Goal: Task Accomplishment & Management: Manage account settings

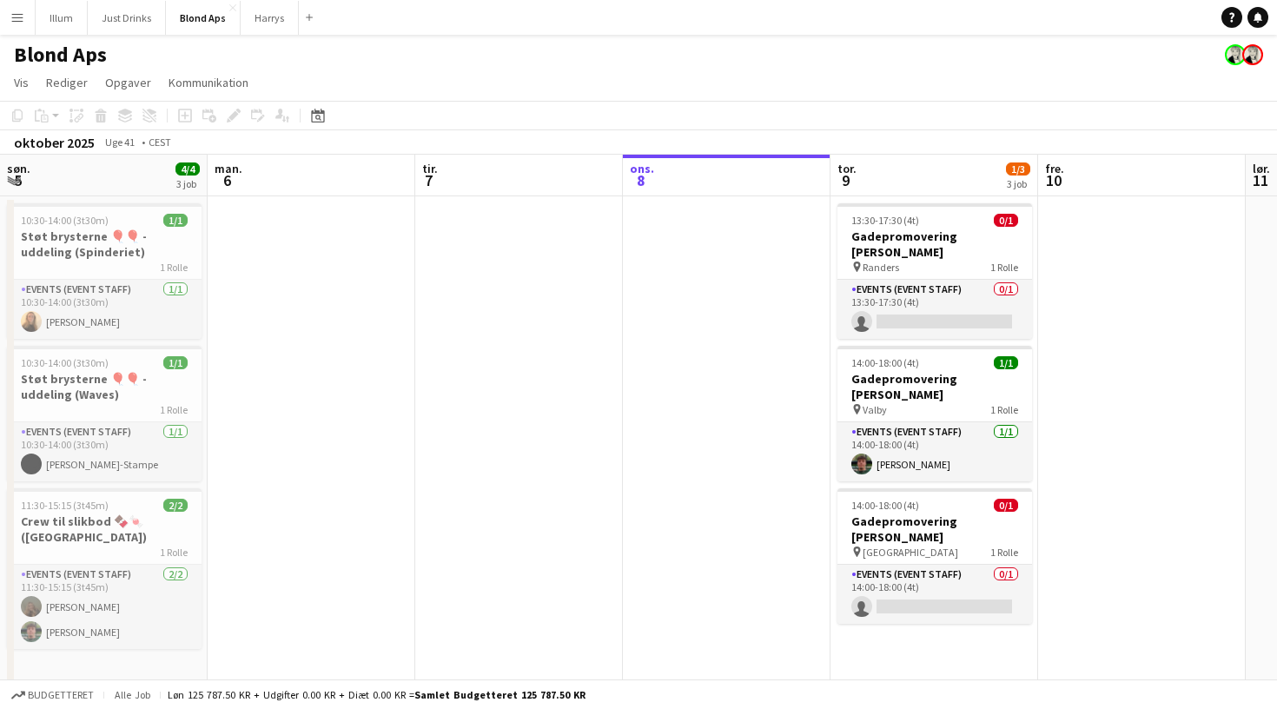
scroll to position [0, 574]
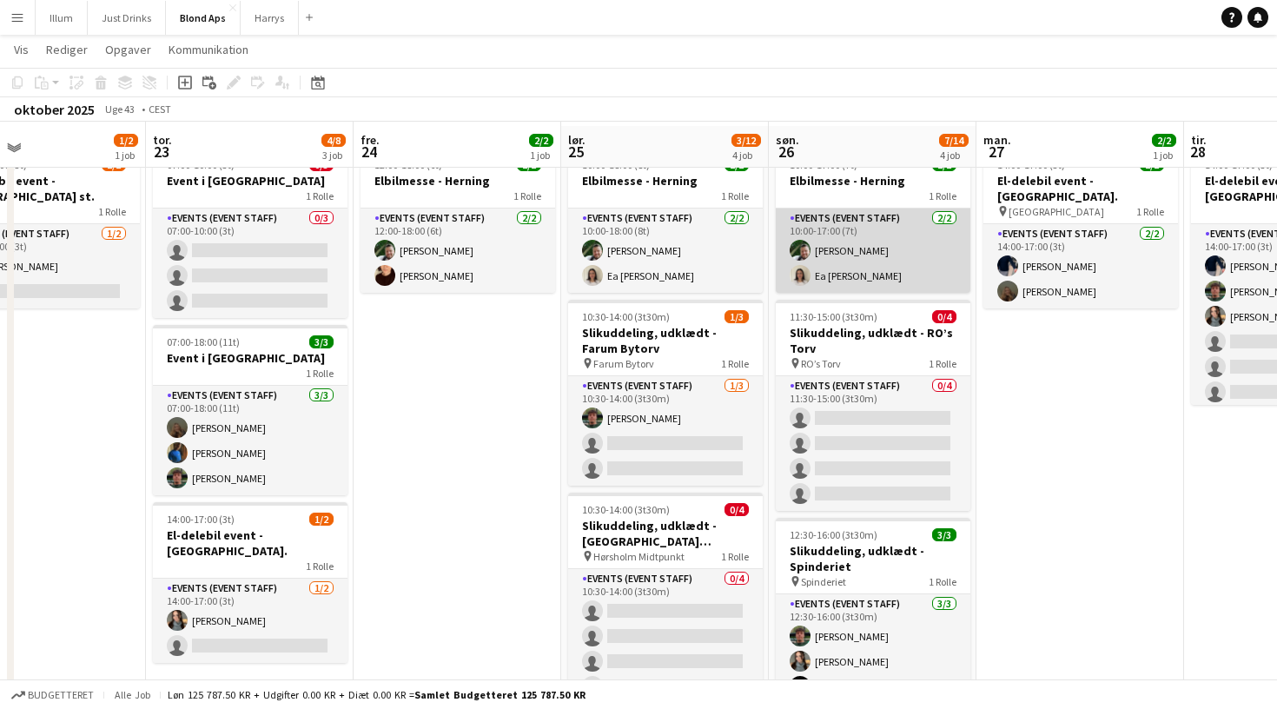
scroll to position [59, 0]
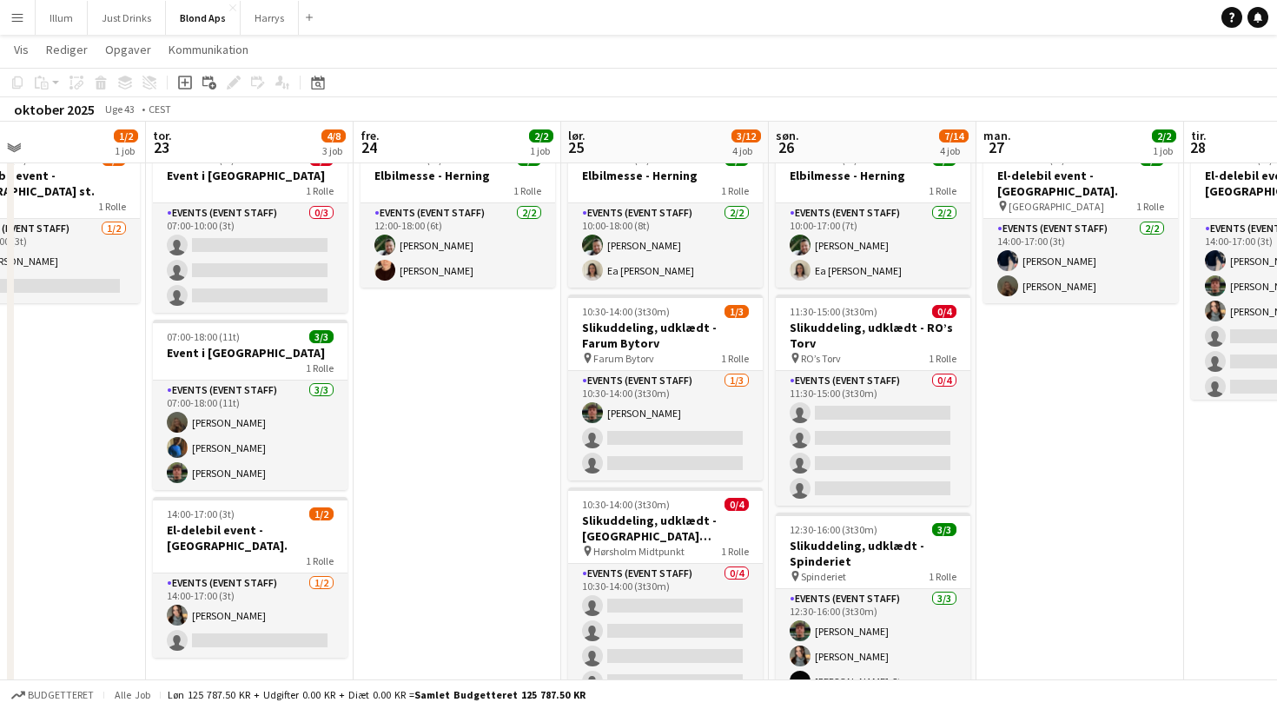
click at [21, 21] on app-icon "Menu" at bounding box center [17, 17] width 14 height 14
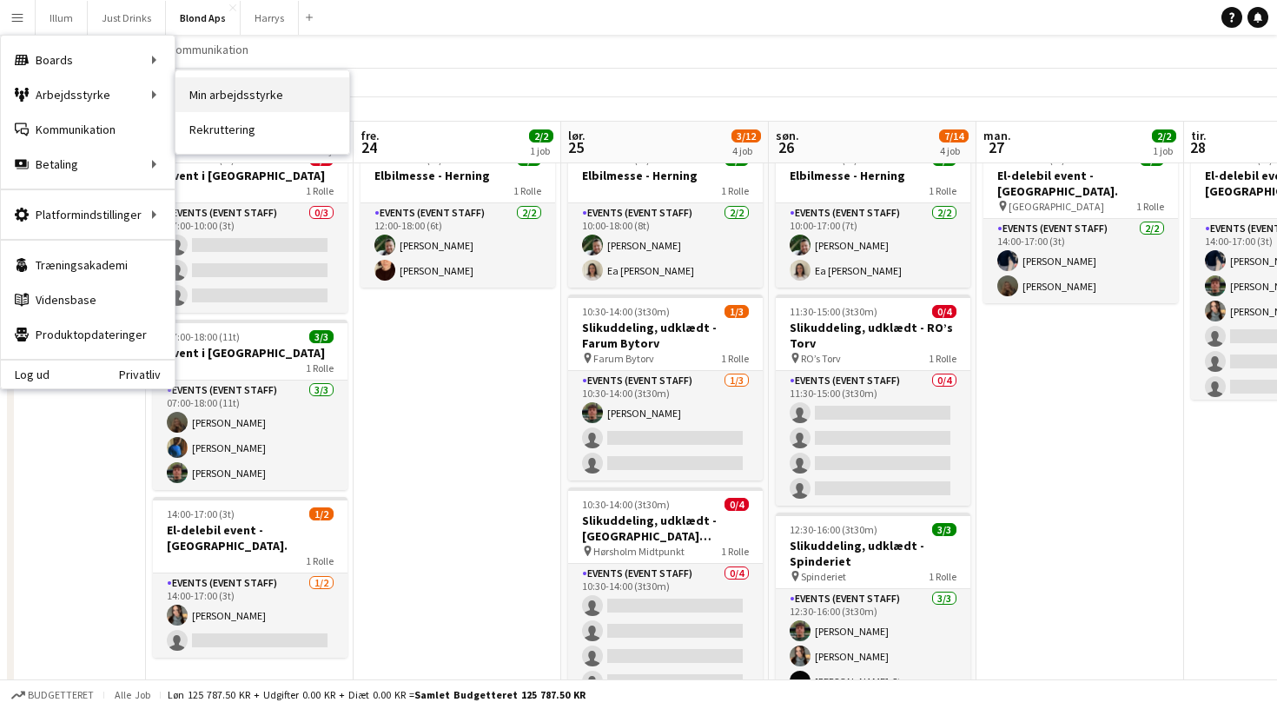
click at [201, 96] on link "Min arbejdsstyrke" at bounding box center [262, 94] width 174 height 35
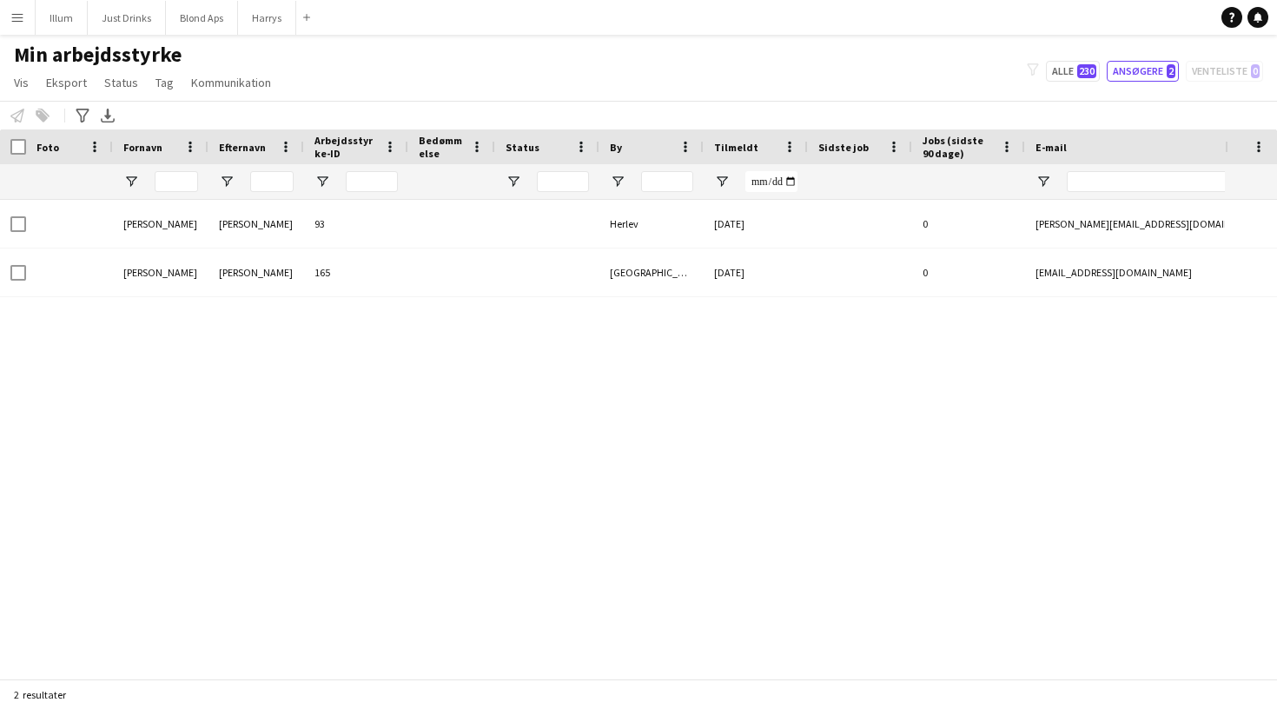
type input "**********"
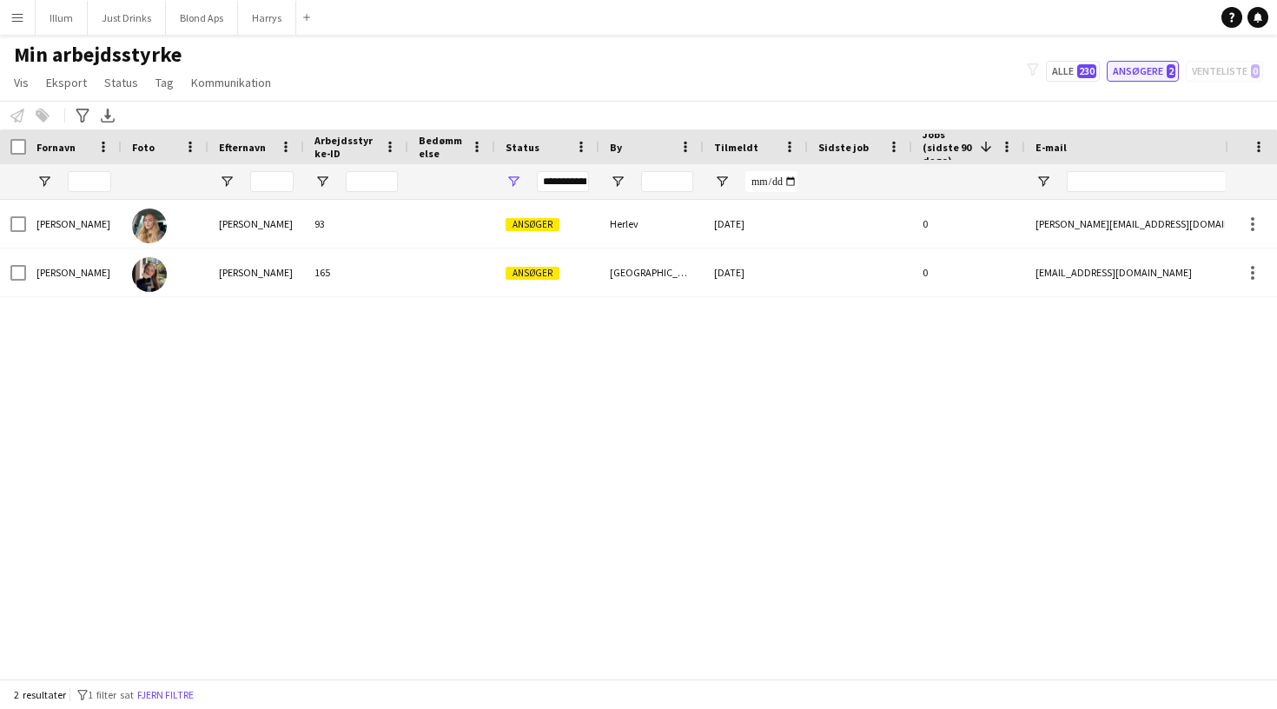
click at [1143, 77] on button "Ansøgere 2" at bounding box center [1143, 71] width 72 height 21
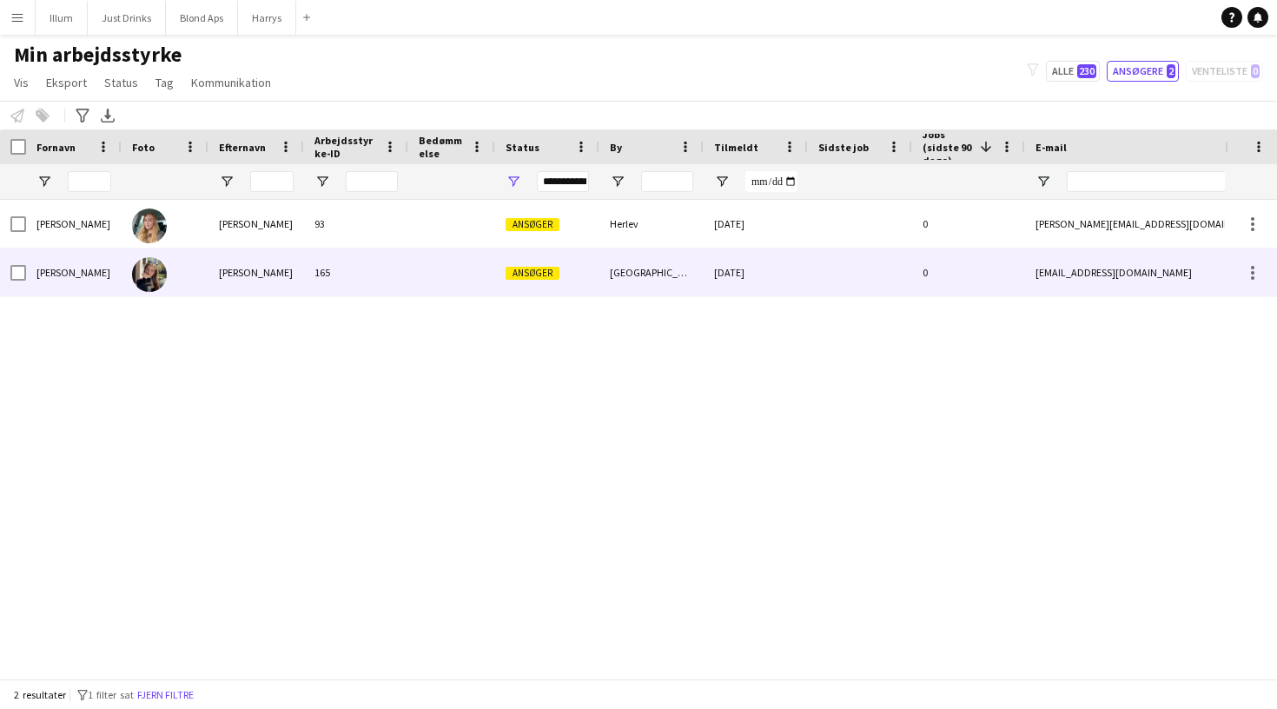
click at [643, 279] on div "København" at bounding box center [651, 272] width 104 height 48
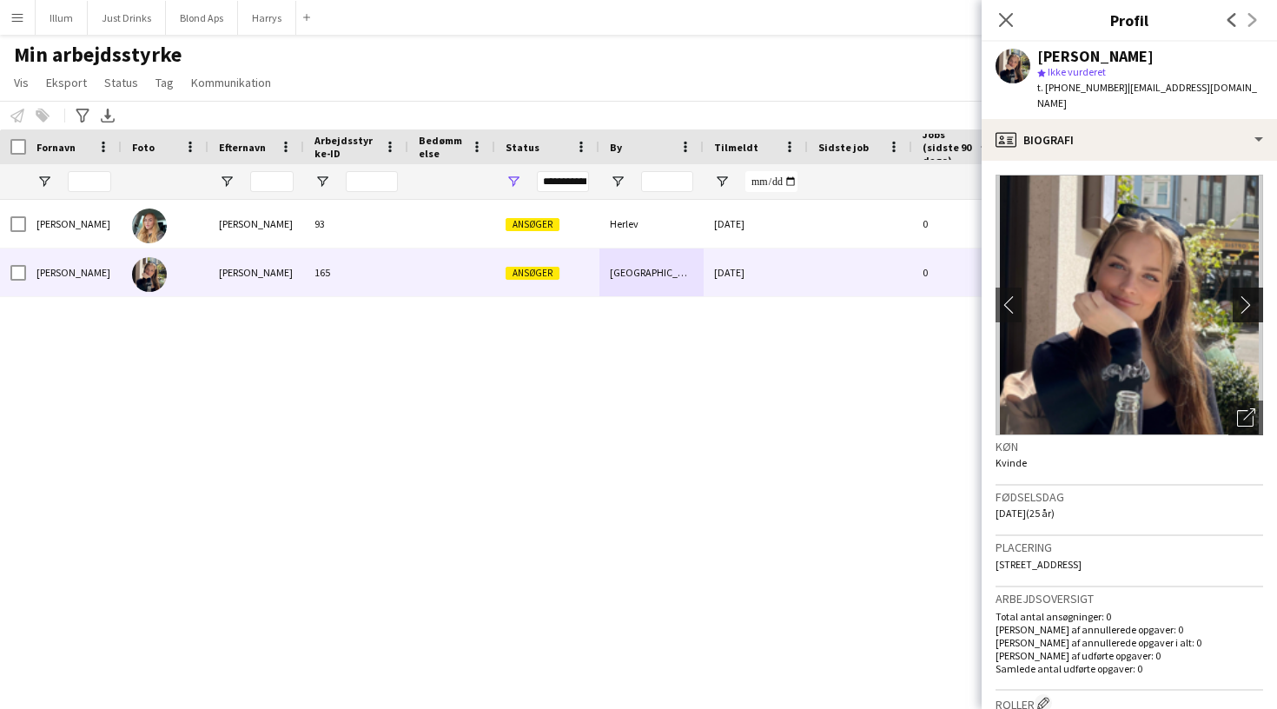
click at [1243, 295] on app-icon "chevron-right" at bounding box center [1250, 304] width 27 height 18
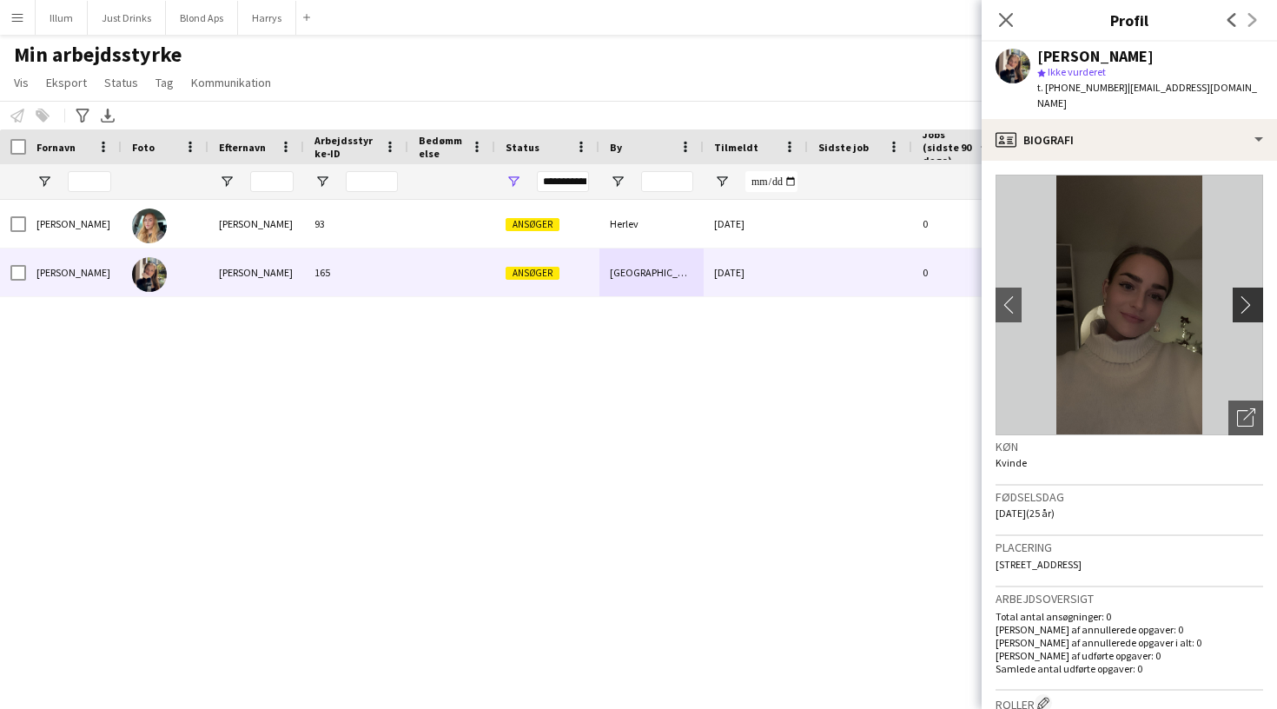
click at [1256, 295] on app-icon "chevron-right" at bounding box center [1250, 304] width 27 height 18
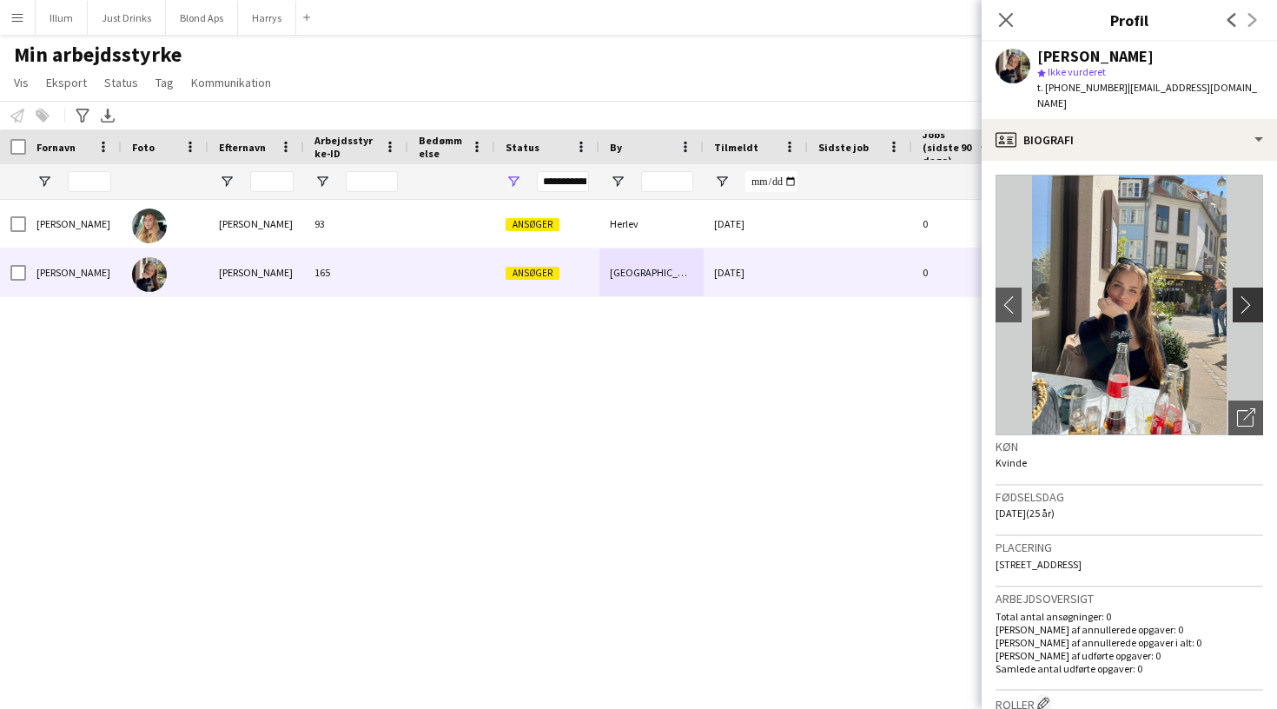
click at [1256, 295] on app-icon "chevron-right" at bounding box center [1250, 304] width 27 height 18
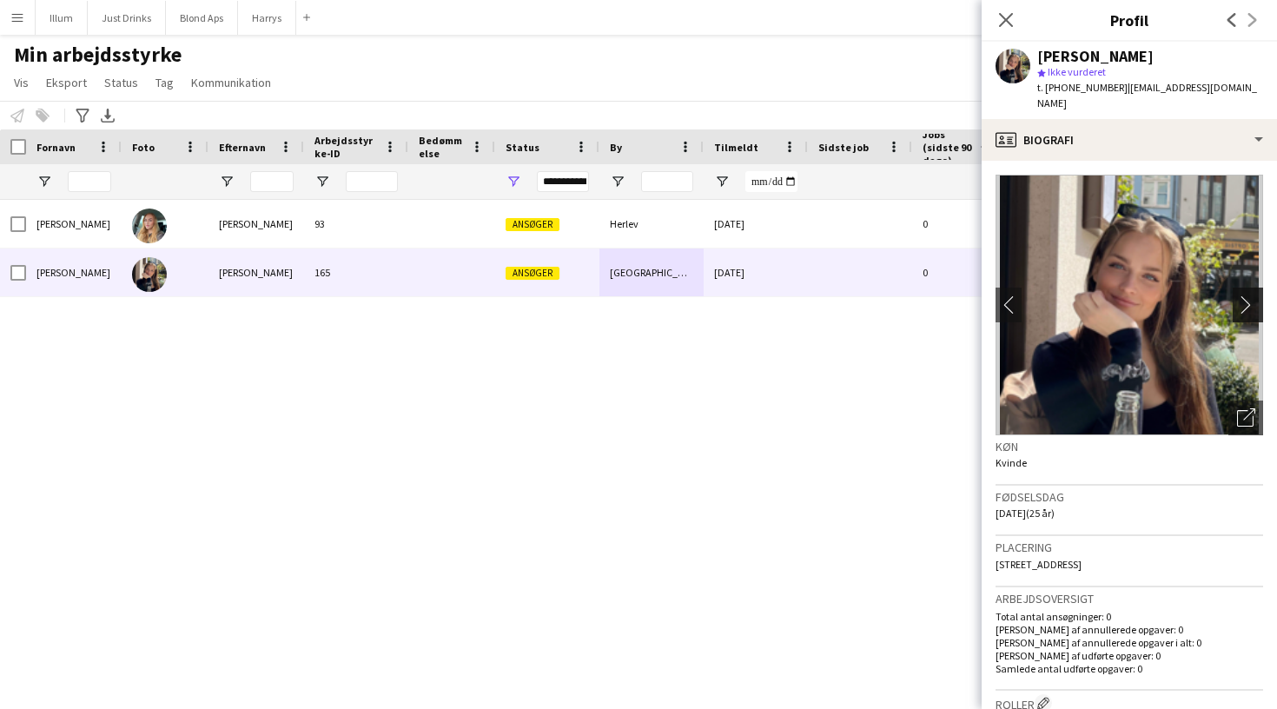
click at [1256, 295] on app-icon "chevron-right" at bounding box center [1250, 304] width 27 height 18
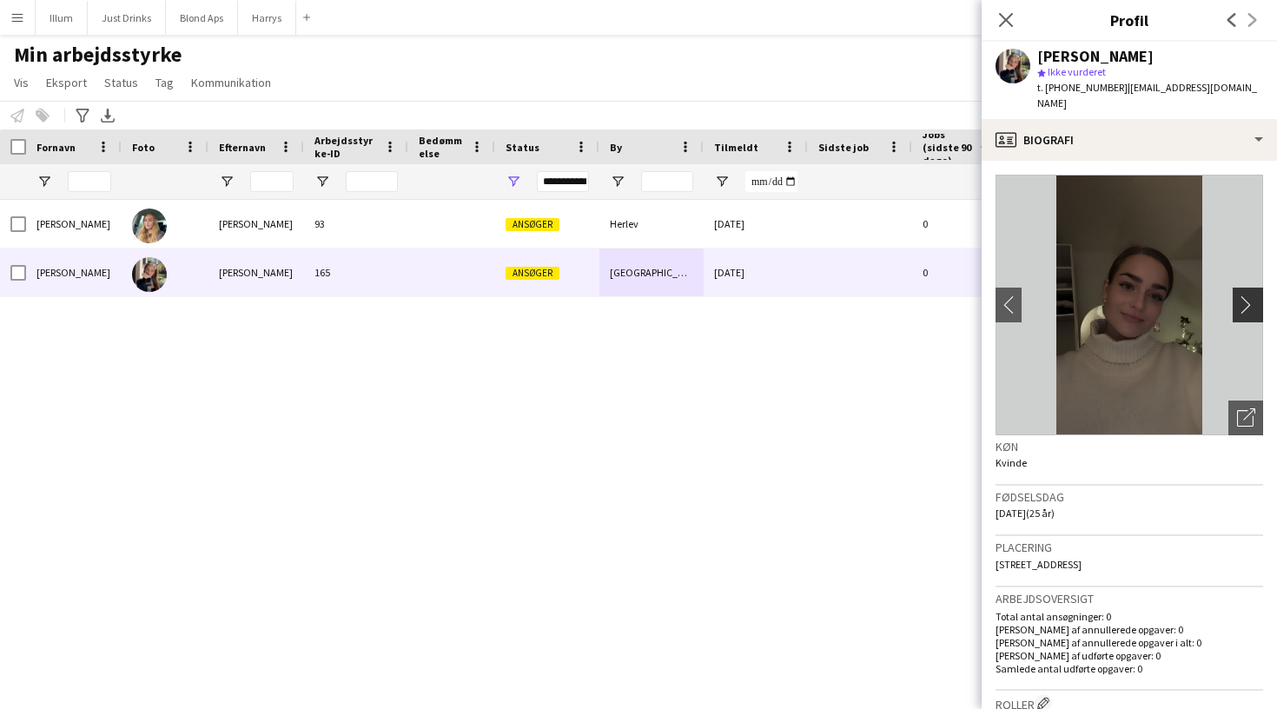
click at [1256, 295] on app-icon "chevron-right" at bounding box center [1250, 304] width 27 height 18
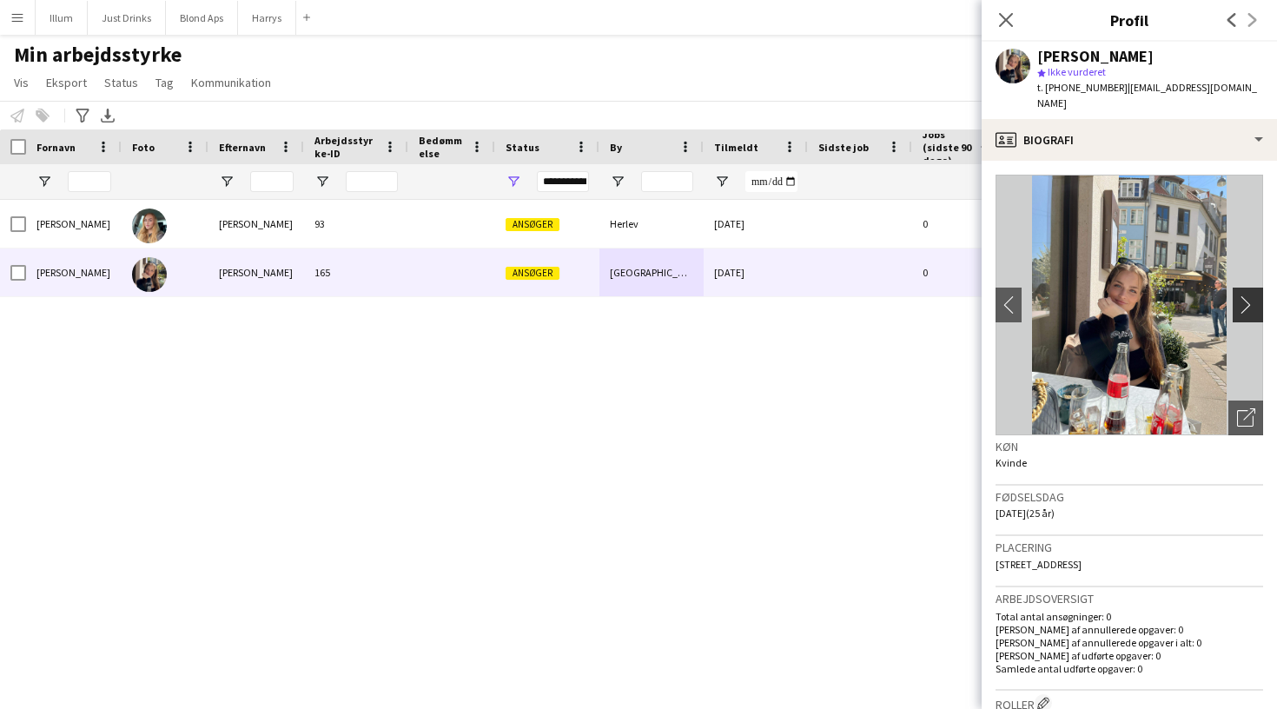
click at [1256, 295] on app-icon "chevron-right" at bounding box center [1250, 304] width 27 height 18
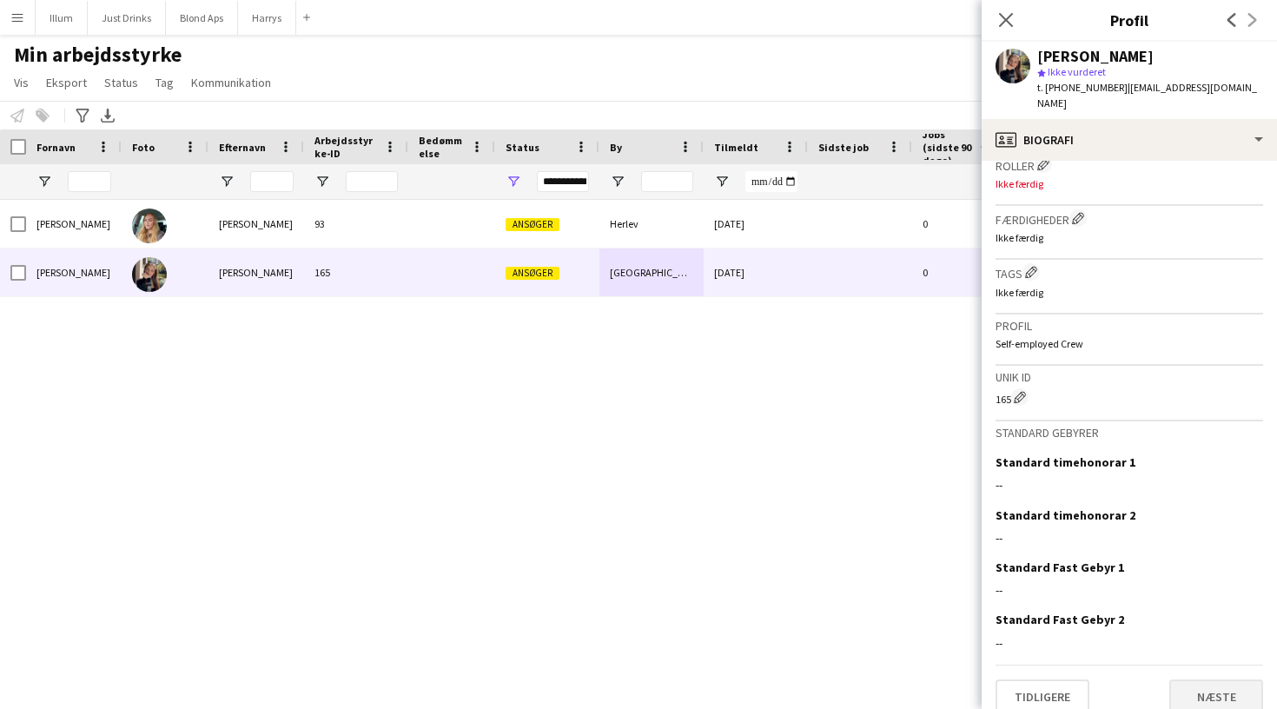
scroll to position [538, 0]
click at [1213, 680] on button "Næste" at bounding box center [1216, 697] width 94 height 35
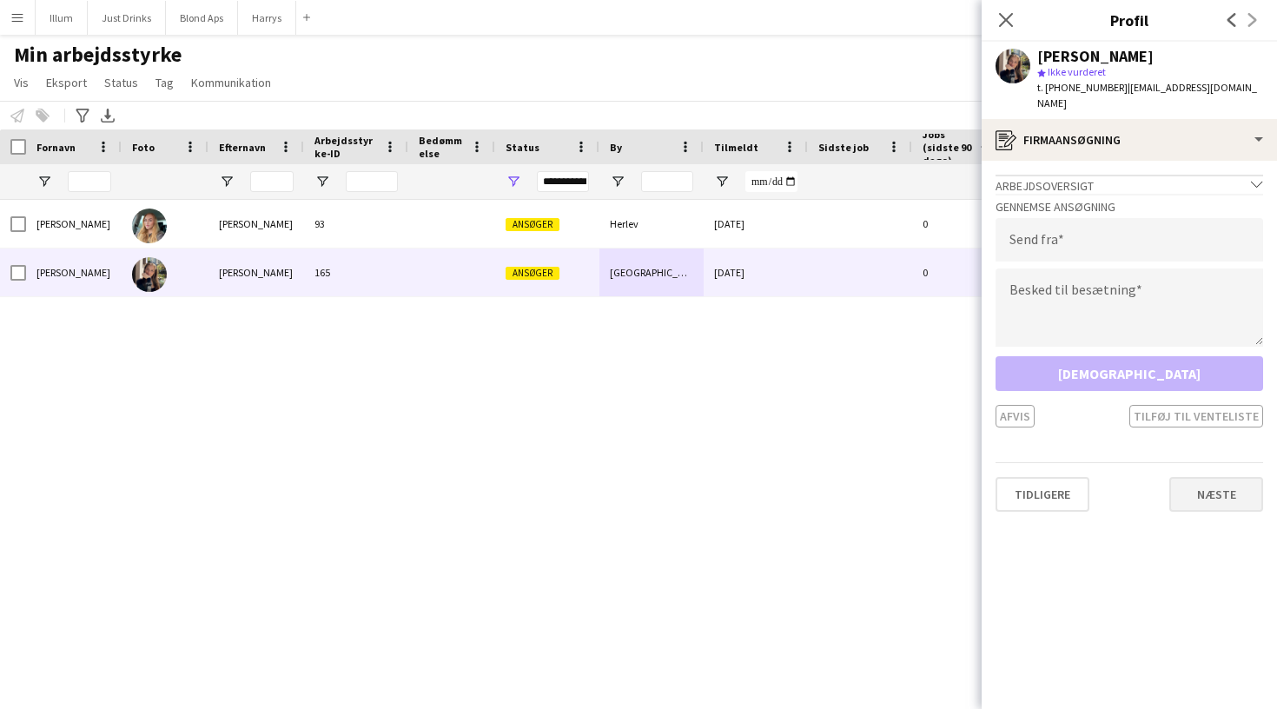
click at [1219, 477] on button "Næste" at bounding box center [1216, 494] width 94 height 35
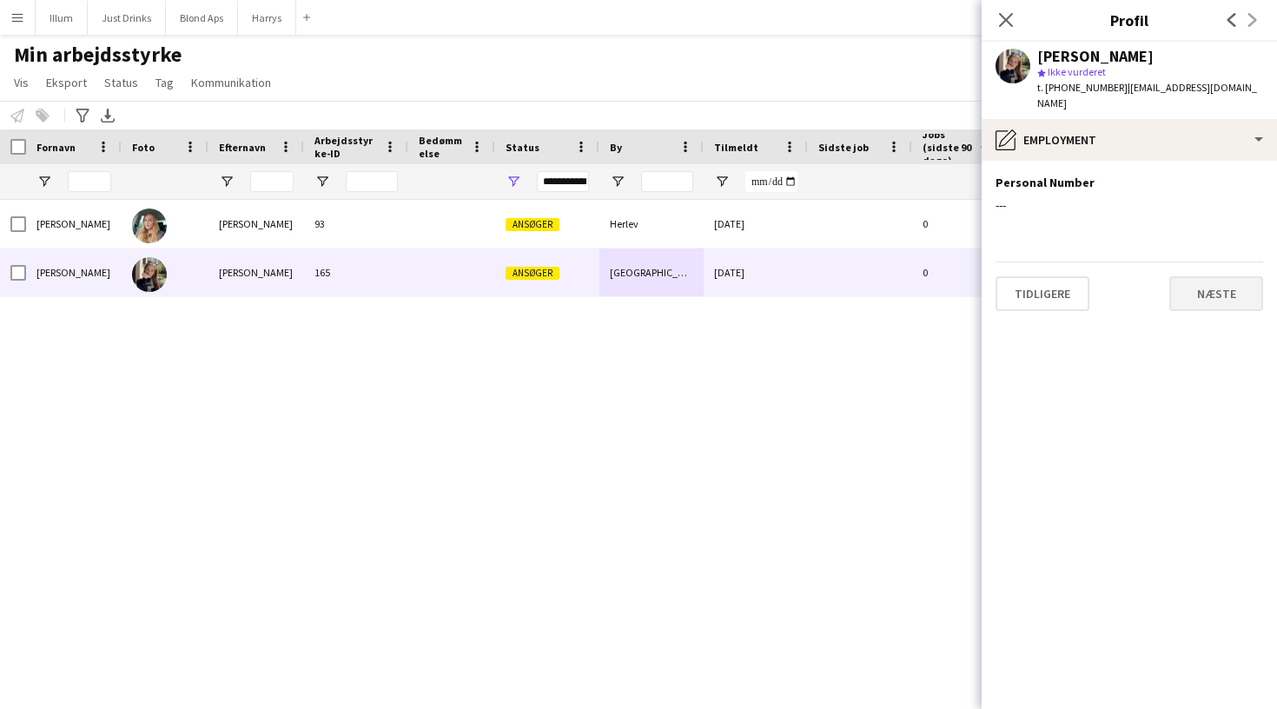
click at [1222, 286] on button "Næste" at bounding box center [1216, 293] width 94 height 35
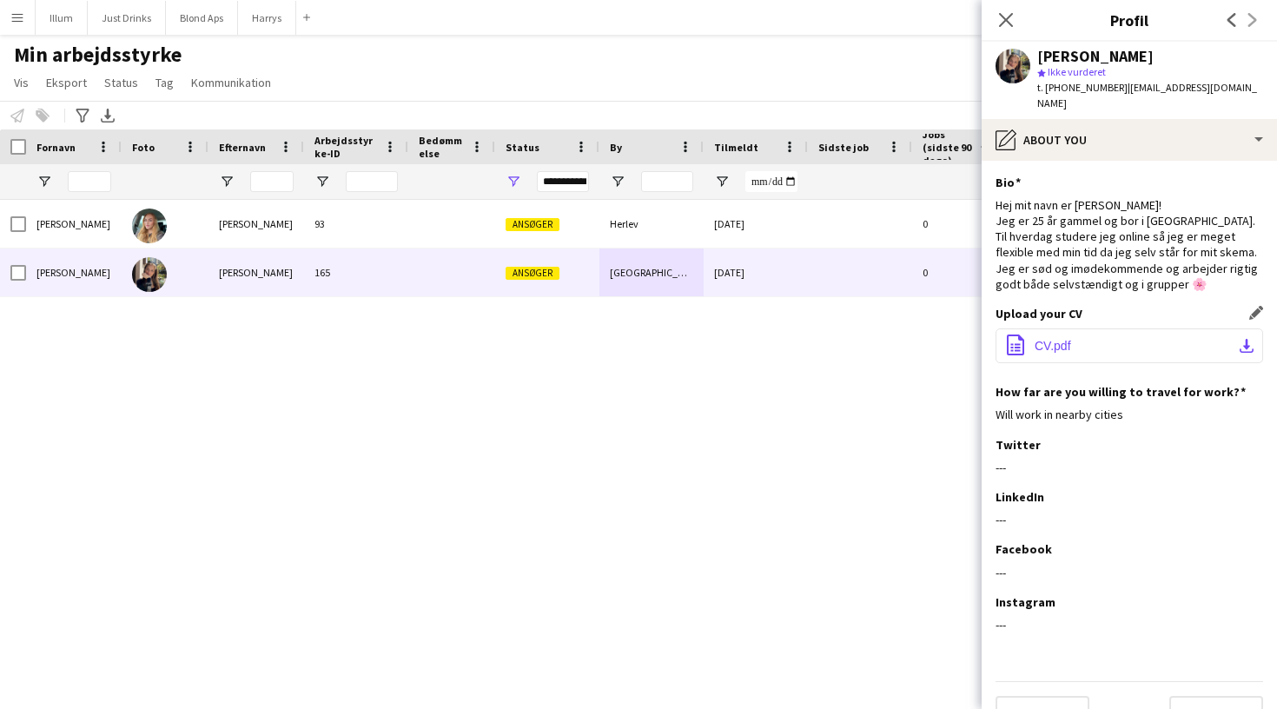
click at [1078, 328] on button "office-file-sheet CV.pdf download-bottom" at bounding box center [1130, 345] width 268 height 35
click at [1195, 215] on div "Hej mit navn er Sarah-Bella! Jeg er 25 år gammel og bor i Vanløse. Til hverdag …" at bounding box center [1130, 244] width 268 height 95
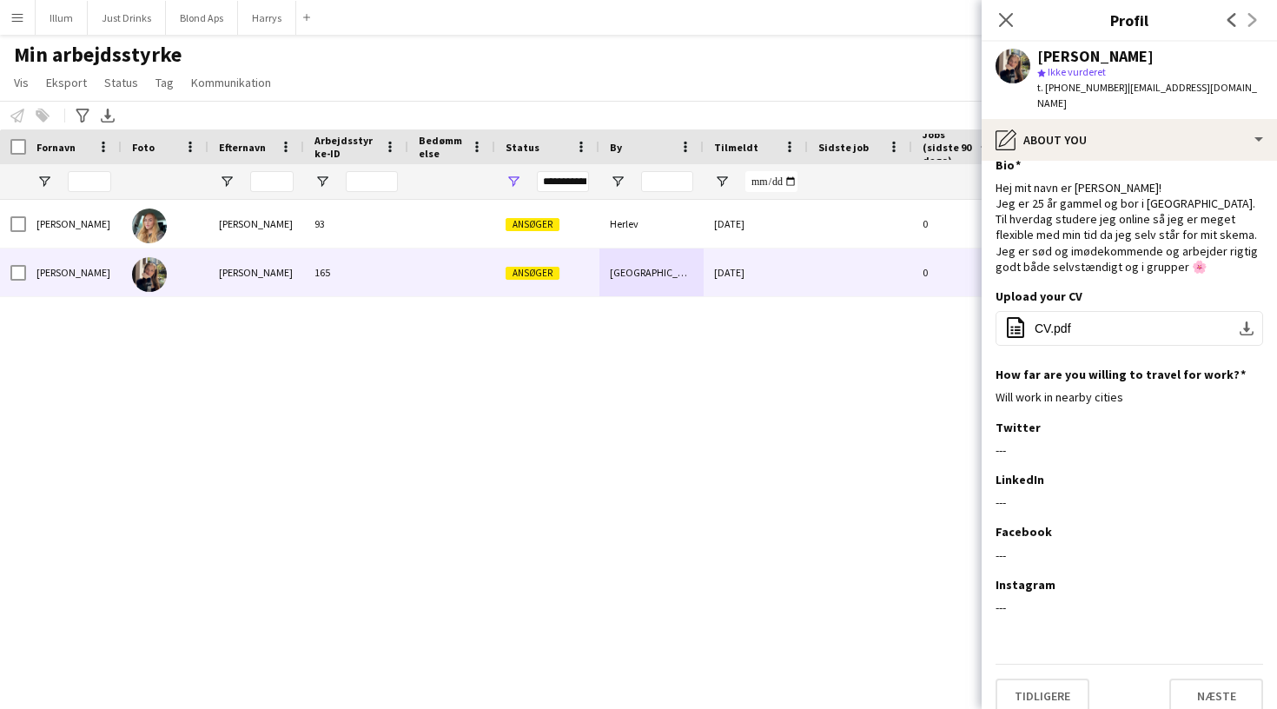
scroll to position [17, 0]
click at [1184, 679] on button "Næste" at bounding box center [1216, 696] width 94 height 35
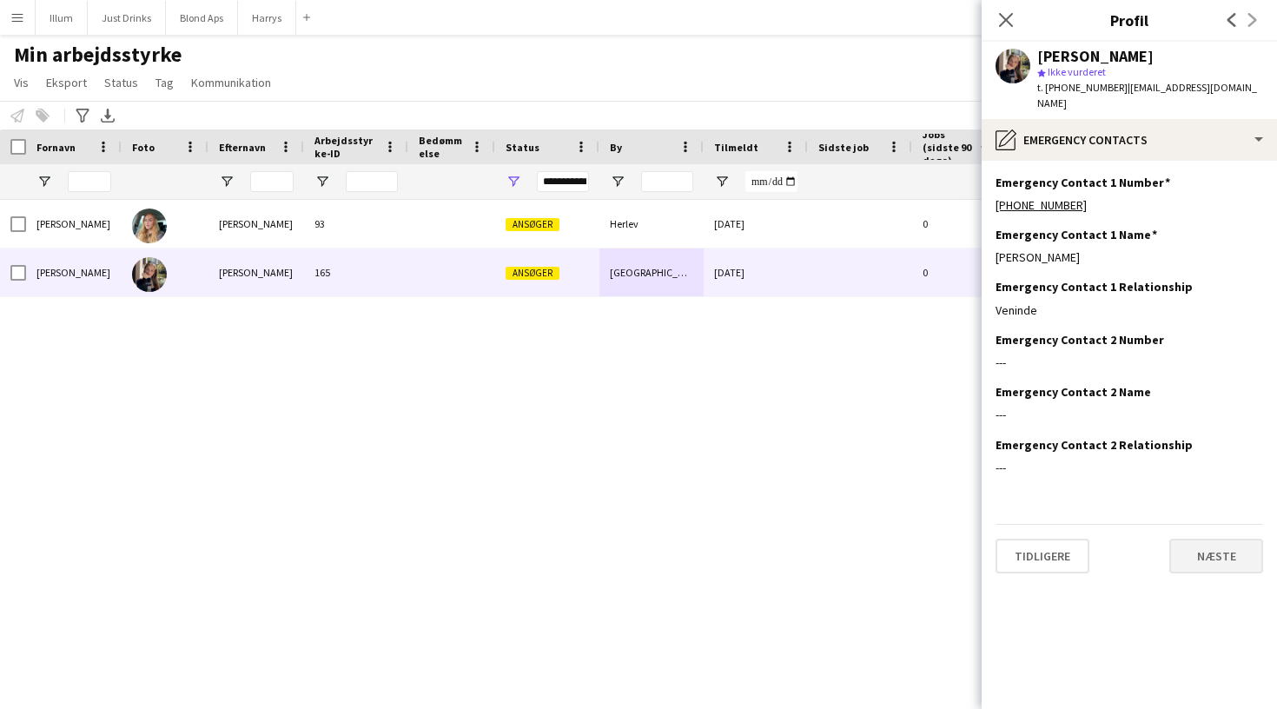
scroll to position [0, 0]
click at [1208, 539] on button "Næste" at bounding box center [1216, 556] width 94 height 35
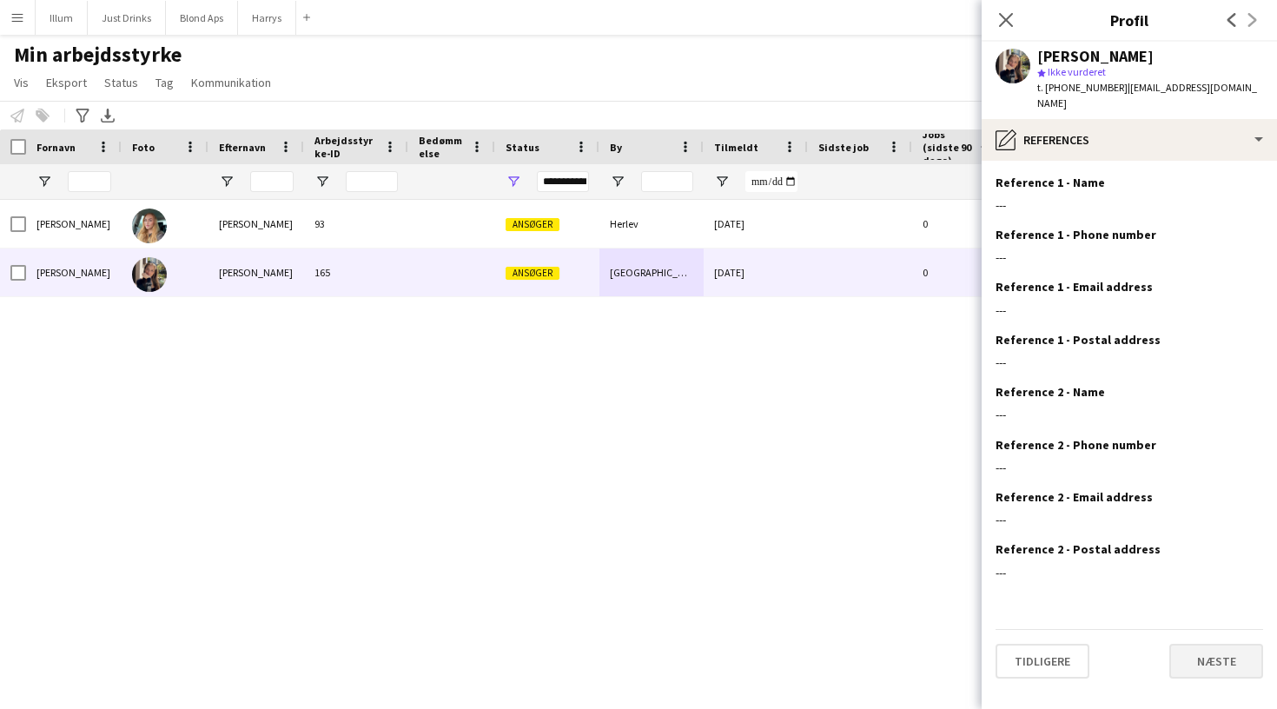
click at [1217, 644] on button "Næste" at bounding box center [1216, 661] width 94 height 35
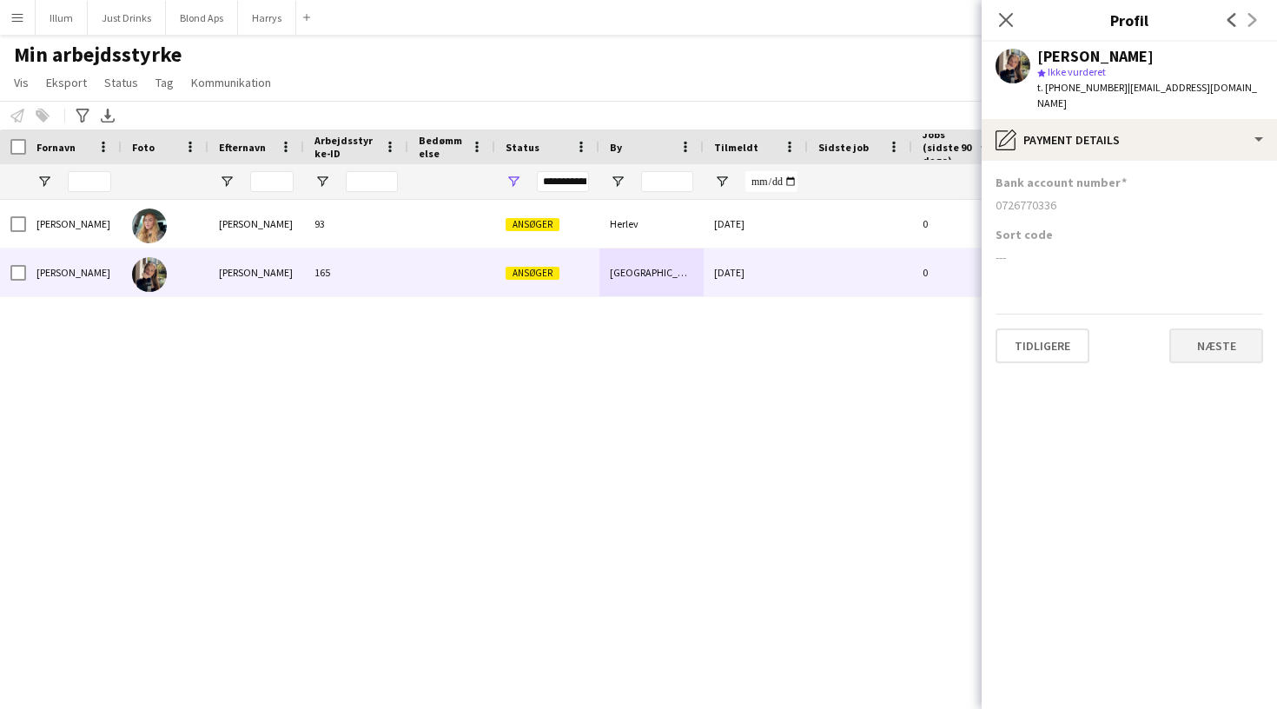
click at [1232, 337] on button "Næste" at bounding box center [1216, 345] width 94 height 35
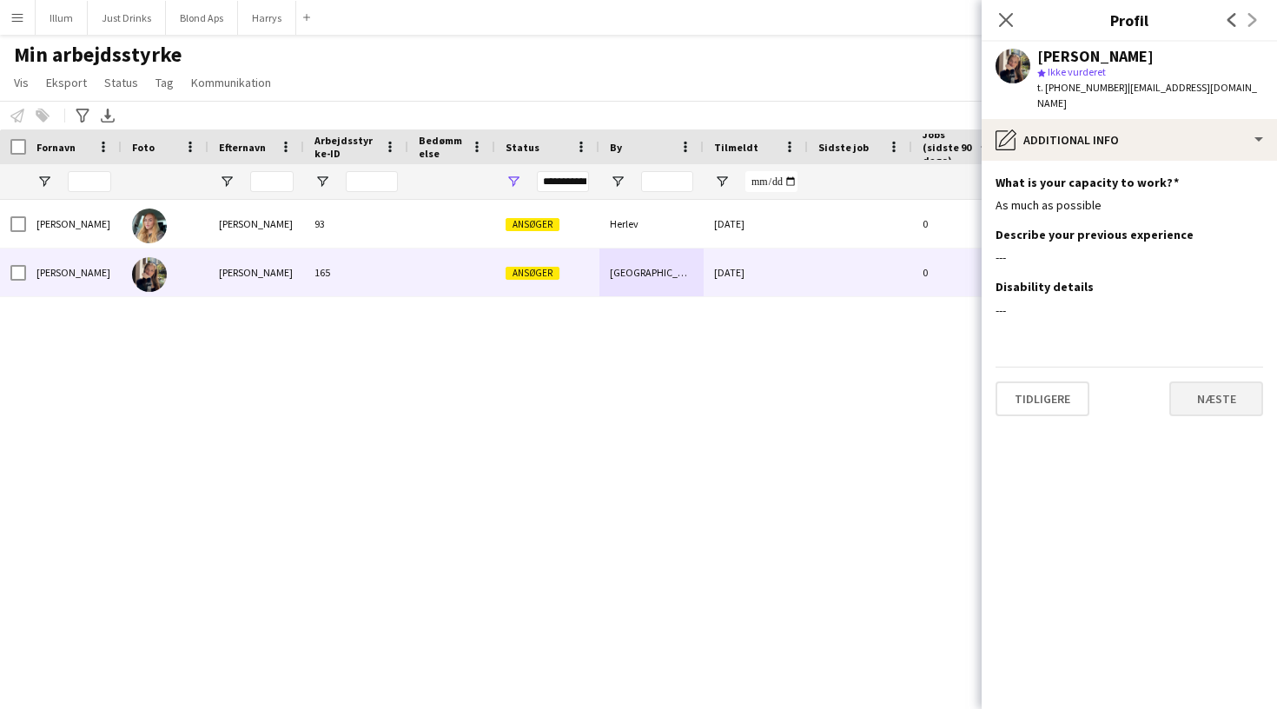
click at [1233, 381] on button "Næste" at bounding box center [1216, 398] width 94 height 35
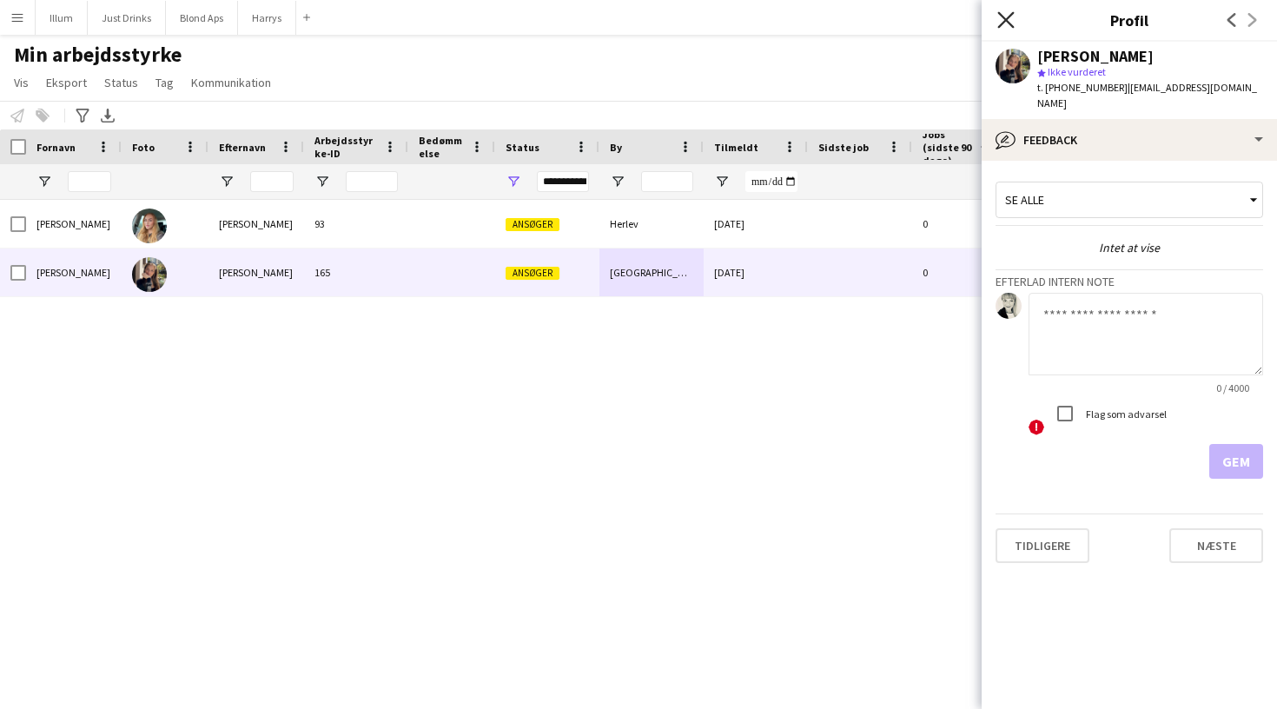
click at [1012, 22] on icon "Luk pop-in" at bounding box center [1005, 19] width 17 height 17
